Goal: Information Seeking & Learning: Learn about a topic

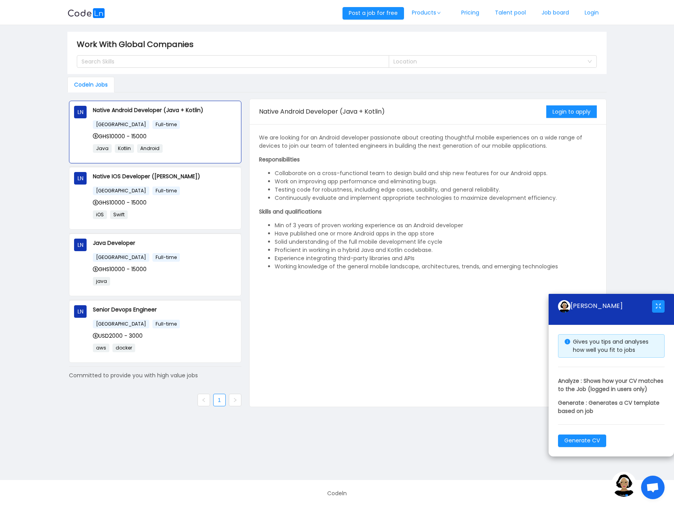
drag, startPoint x: 573, startPoint y: 298, endPoint x: 607, endPoint y: 298, distance: 33.7
click at [607, 300] on div "[PERSON_NAME]" at bounding box center [605, 306] width 94 height 13
click at [629, 300] on div "[PERSON_NAME]" at bounding box center [605, 306] width 94 height 13
click at [179, 260] on div "[GEOGRAPHIC_DATA] Full-time" at bounding box center [164, 257] width 143 height 9
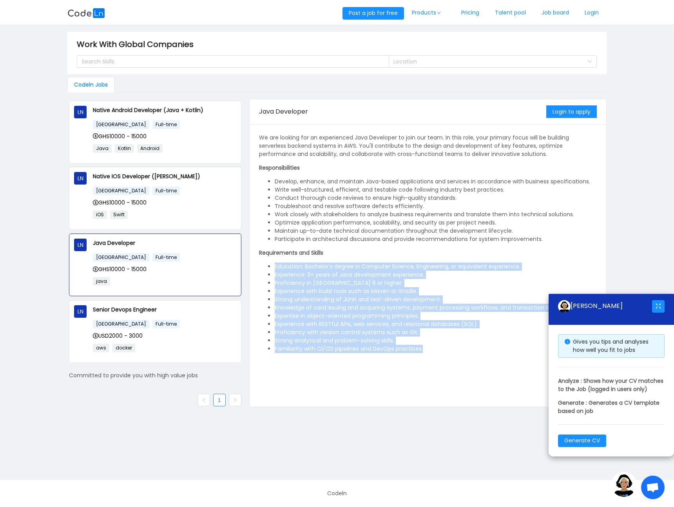
drag, startPoint x: 272, startPoint y: 267, endPoint x: 448, endPoint y: 348, distance: 193.7
click at [448, 348] on ul "Education: Bachelor's degree in Computer Science, Engineering, or equivalent ex…" at bounding box center [428, 308] width 338 height 91
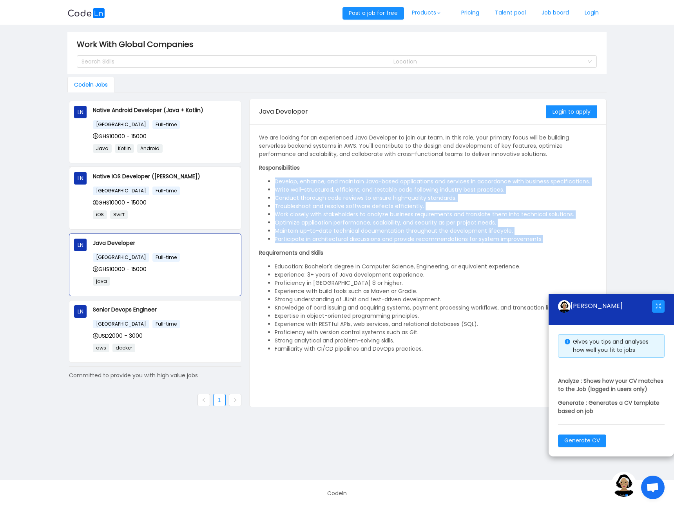
drag, startPoint x: 277, startPoint y: 182, endPoint x: 565, endPoint y: 243, distance: 293.6
click at [565, 243] on ul "Develop, enhance, and maintain Java-based applications and services in accordan…" at bounding box center [428, 211] width 338 height 66
click at [552, 238] on li "Participate in architectural discussions and provide recommendations for system…" at bounding box center [436, 239] width 322 height 8
drag, startPoint x: 551, startPoint y: 240, endPoint x: 273, endPoint y: 180, distance: 284.8
click at [273, 180] on ul "Develop, enhance, and maintain Java-based applications and services in accordan…" at bounding box center [428, 211] width 338 height 66
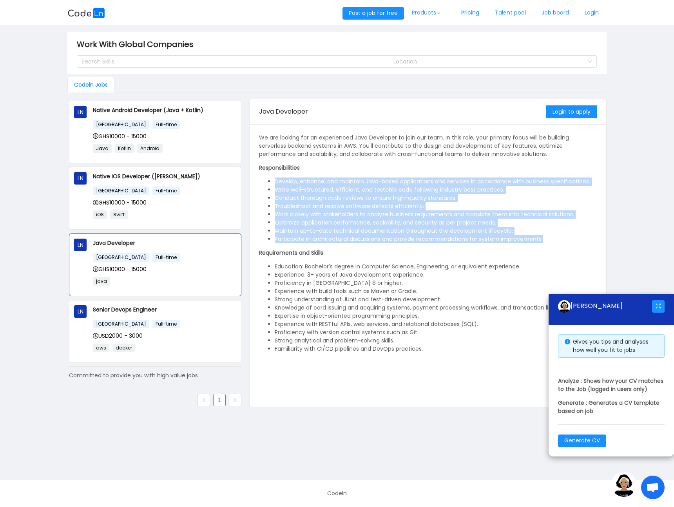
click at [274, 182] on ul "Develop, enhance, and maintain Java-based applications and services in accordan…" at bounding box center [428, 211] width 338 height 66
drag, startPoint x: 274, startPoint y: 182, endPoint x: 553, endPoint y: 243, distance: 285.3
click at [553, 243] on ul "Develop, enhance, and maintain Java-based applications and services in accordan…" at bounding box center [428, 211] width 338 height 66
click at [555, 240] on li "Participate in architectural discussions and provide recommendations for system…" at bounding box center [436, 239] width 322 height 8
drag, startPoint x: 555, startPoint y: 241, endPoint x: 272, endPoint y: 183, distance: 288.8
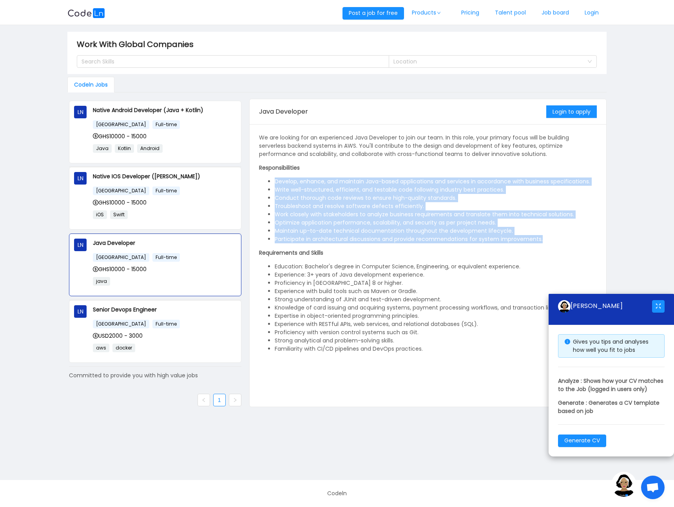
click at [272, 183] on ul "Develop, enhance, and maintain Java-based applications and services in accordan…" at bounding box center [428, 211] width 338 height 66
click at [273, 181] on ul "Develop, enhance, and maintain Java-based applications and services in accordan…" at bounding box center [428, 211] width 338 height 66
drag, startPoint x: 273, startPoint y: 182, endPoint x: 548, endPoint y: 241, distance: 281.1
click at [548, 241] on ul "Develop, enhance, and maintain Java-based applications and services in accordan…" at bounding box center [428, 211] width 338 height 66
click at [550, 240] on li "Participate in architectural discussions and provide recommendations for system…" at bounding box center [436, 239] width 322 height 8
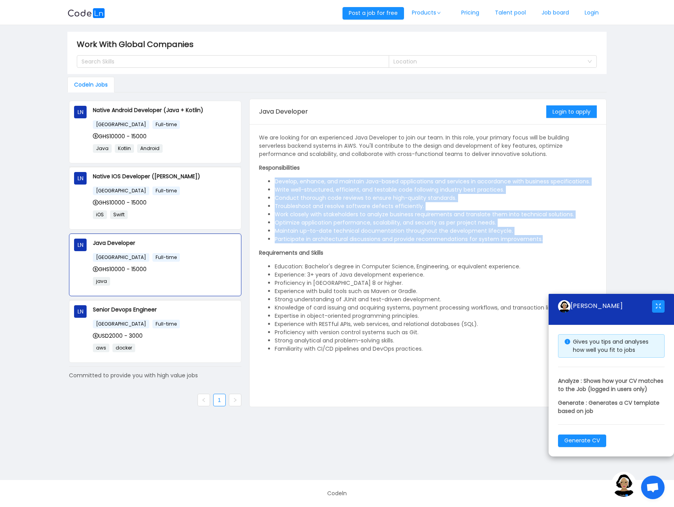
drag, startPoint x: 551, startPoint y: 240, endPoint x: 273, endPoint y: 183, distance: 283.7
click at [273, 183] on ul "Develop, enhance, and maintain Java-based applications and services in accordan…" at bounding box center [428, 211] width 338 height 66
click at [272, 181] on ul "Develop, enhance, and maintain Java-based applications and services in accordan…" at bounding box center [428, 211] width 338 height 66
drag, startPoint x: 272, startPoint y: 182, endPoint x: 549, endPoint y: 244, distance: 284.1
click at [549, 244] on div "We are looking for an experienced Java Developer to join our team. In this role…" at bounding box center [428, 244] width 338 height 220
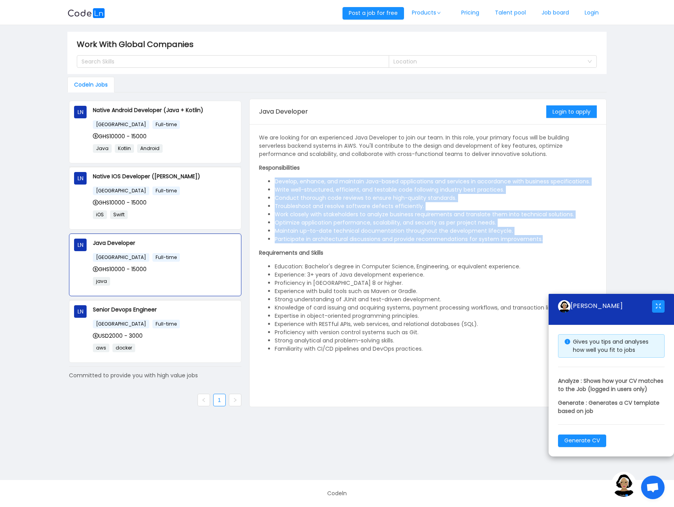
click at [552, 240] on li "Participate in architectural discussions and provide recommendations for system…" at bounding box center [436, 239] width 322 height 8
drag, startPoint x: 505, startPoint y: 237, endPoint x: 266, endPoint y: 180, distance: 245.3
click at [266, 180] on ul "Develop, enhance, and maintain Java-based applications and services in accordan…" at bounding box center [428, 211] width 338 height 66
